Goal: Check status: Check status

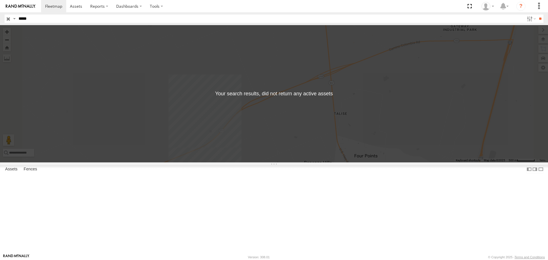
select select "**********"
click at [44, 19] on input "*****" at bounding box center [270, 19] width 508 height 8
click at [537, 15] on input "**" at bounding box center [540, 19] width 7 height 8
type input "*"
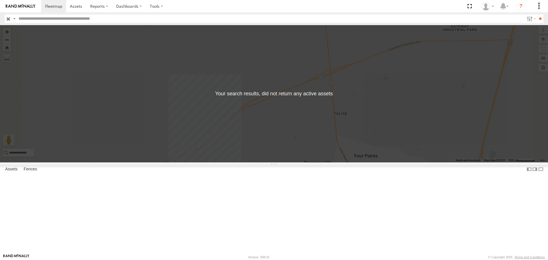
click at [0, 0] on span at bounding box center [0, 0] width 0 height 0
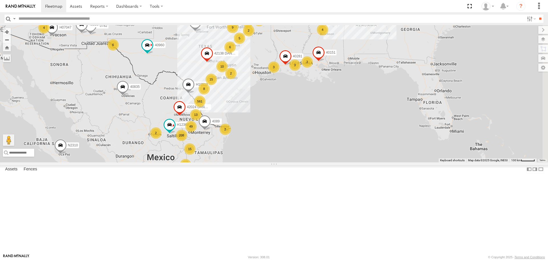
drag, startPoint x: 440, startPoint y: 174, endPoint x: 285, endPoint y: 131, distance: 161.0
click at [217, 85] on div "15" at bounding box center [211, 79] width 11 height 11
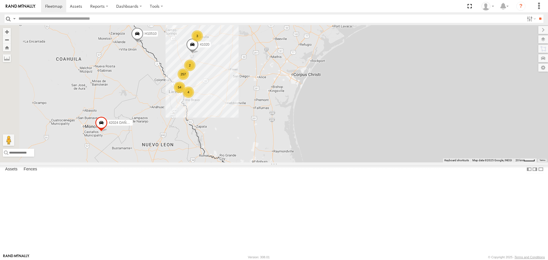
drag, startPoint x: 286, startPoint y: 156, endPoint x: 402, endPoint y: 178, distance: 118.3
click at [402, 162] on div "N2310 40801 40835 40960 40829 42307 DAÑADO 40218 42313 PERDIDO 102025 4761 4231…" at bounding box center [274, 93] width 548 height 137
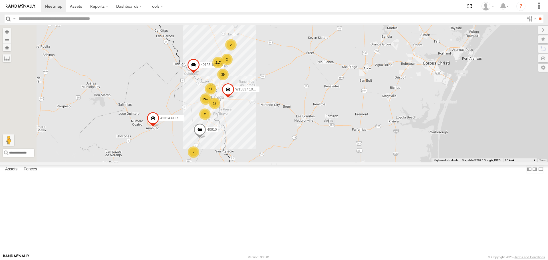
drag, startPoint x: 299, startPoint y: 153, endPoint x: 397, endPoint y: 197, distance: 107.8
click at [397, 162] on div "N2310 40801 40835 40960 40829 42307 DAÑADO 40218 42313 PERDIDO 102025 4761 4231…" at bounding box center [274, 93] width 548 height 137
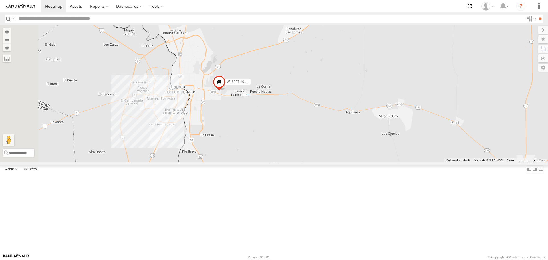
drag, startPoint x: 247, startPoint y: 135, endPoint x: 473, endPoint y: 274, distance: 265.2
click at [473, 260] on html at bounding box center [274, 130] width 548 height 260
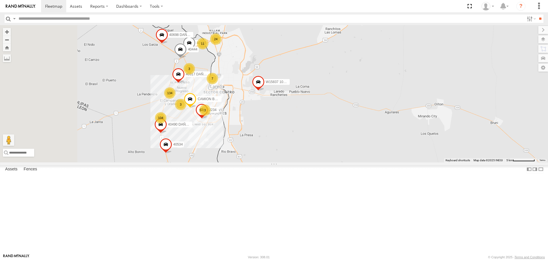
drag, startPoint x: 321, startPoint y: 187, endPoint x: 365, endPoint y: 187, distance: 44.0
click at [365, 162] on div "N2310 40801 40835 40960 40829 42307 DAÑADO 40218 42313 PERDIDO 102025 4761 4231…" at bounding box center [274, 93] width 548 height 137
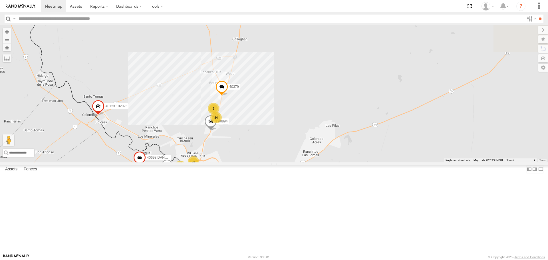
drag, startPoint x: 373, startPoint y: 120, endPoint x: 338, endPoint y: 243, distance: 127.9
click at [338, 162] on div "N2310 40801 40835 40960 40829 42307 DAÑADO 40218 42313 PERDIDO 102025 4761 4231…" at bounding box center [274, 93] width 548 height 137
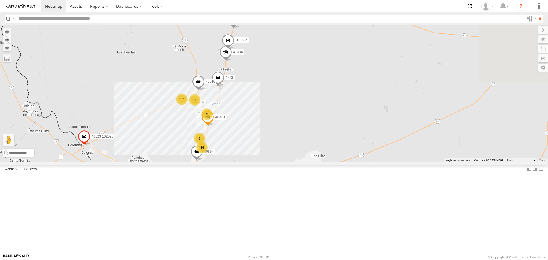
drag, startPoint x: 334, startPoint y: 147, endPoint x: 320, endPoint y: 180, distance: 35.4
click at [320, 162] on div "N2310 40801 40835 40960 40829 42307 DAÑADO 40218 42313 PERDIDO 102025 4761 4231…" at bounding box center [274, 93] width 548 height 137
